Goal: Find specific page/section: Find specific page/section

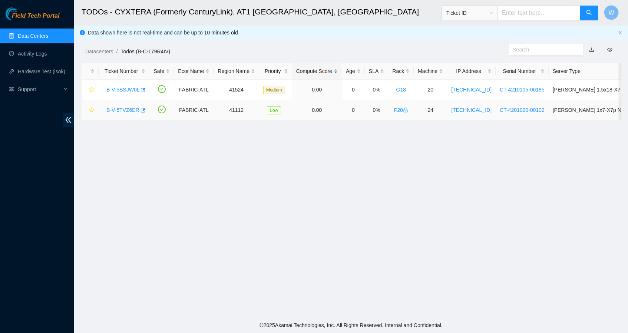
click at [128, 108] on link "B-V-5TVZ6ER" at bounding box center [122, 110] width 33 height 6
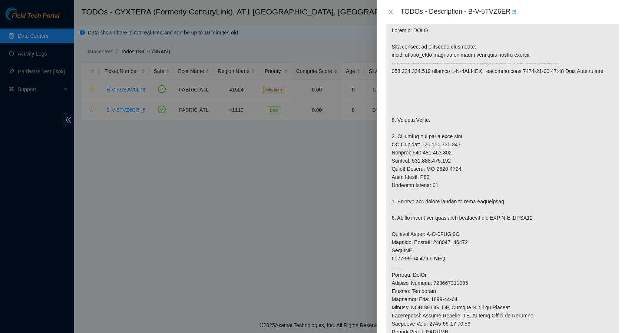
scroll to position [120, 0]
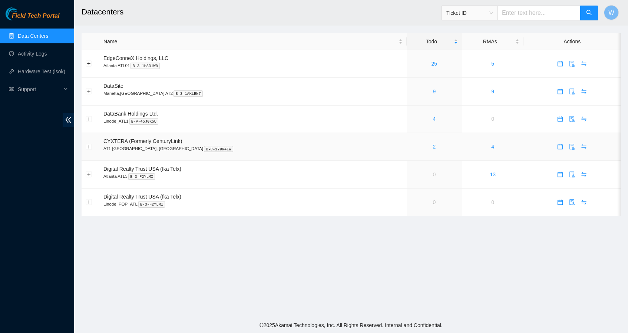
click at [432, 147] on link "2" at bounding box center [433, 147] width 3 height 6
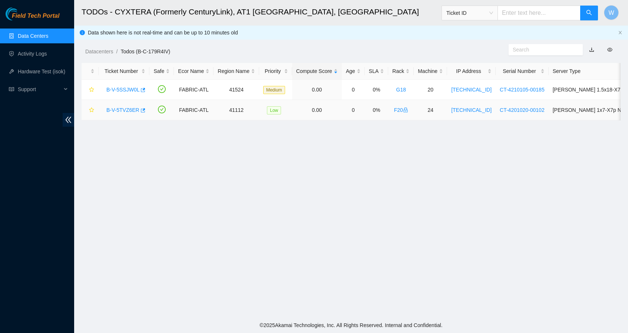
click at [120, 109] on link "B-V-5TVZ6ER" at bounding box center [122, 110] width 33 height 6
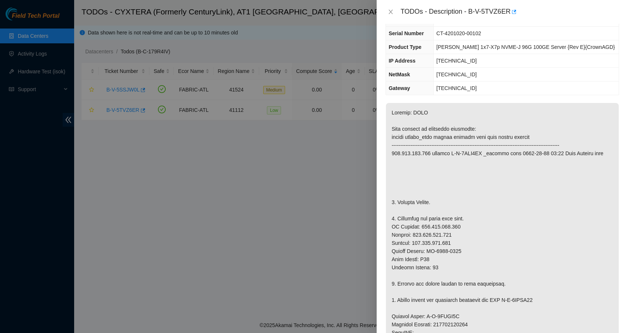
scroll to position [76, 0]
